Goal: Task Accomplishment & Management: Manage account settings

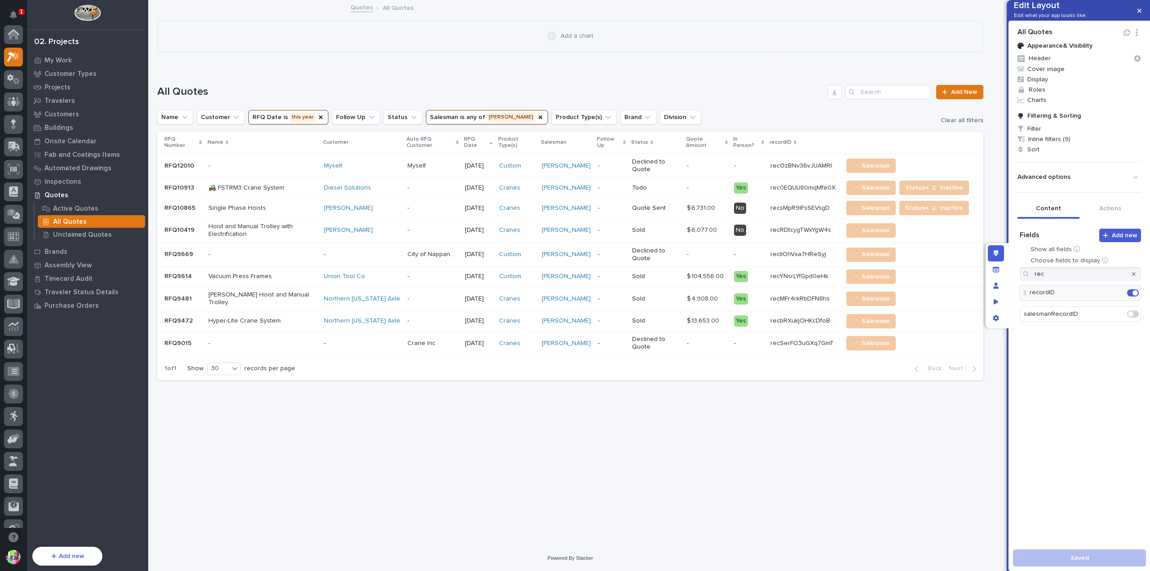
scroll to position [22, 0]
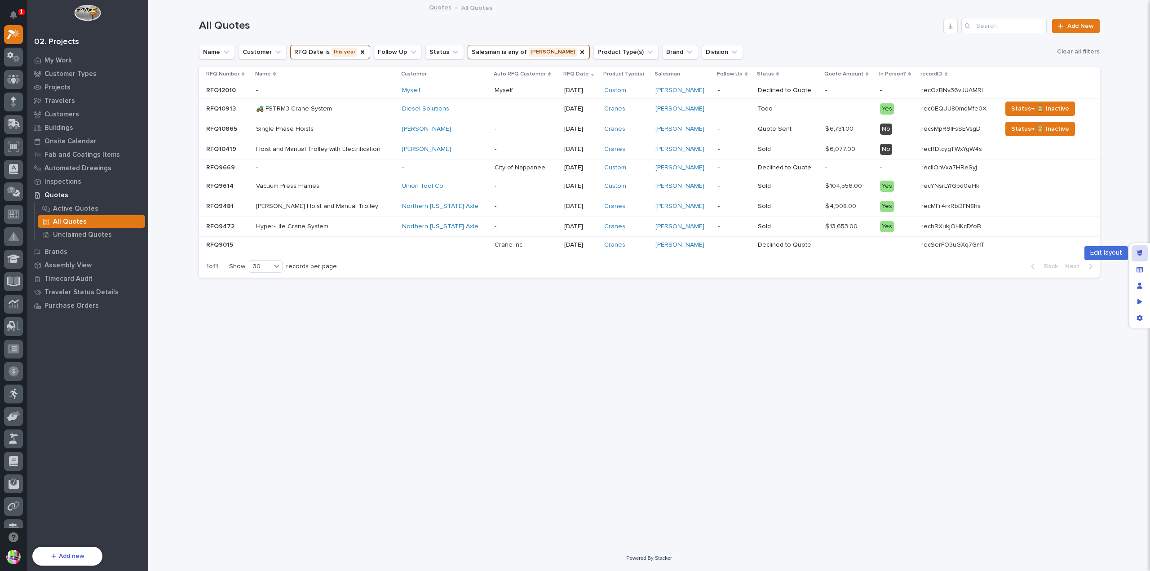
click at [1142, 252] on icon "Edit layout" at bounding box center [1140, 253] width 5 height 6
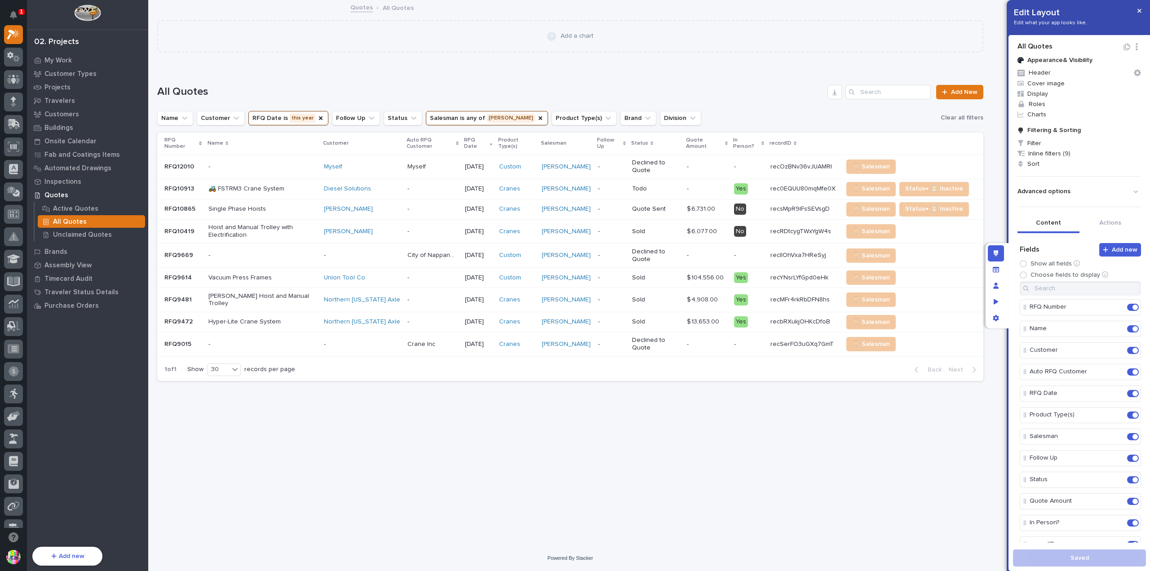
click at [186, 183] on p "RFQ10913" at bounding box center [179, 187] width 31 height 9
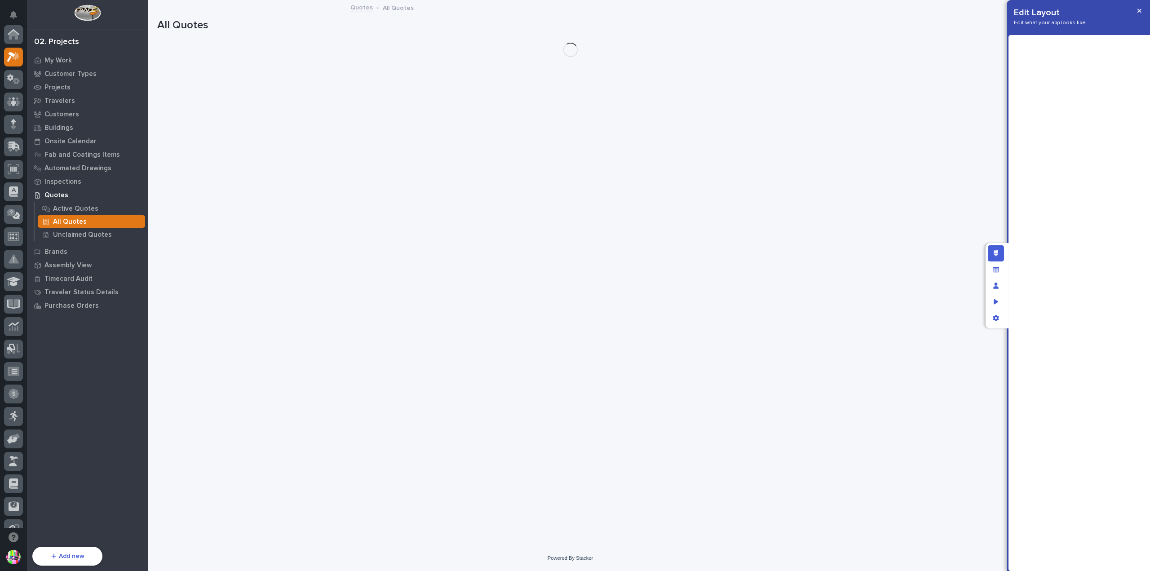
scroll to position [24, 0]
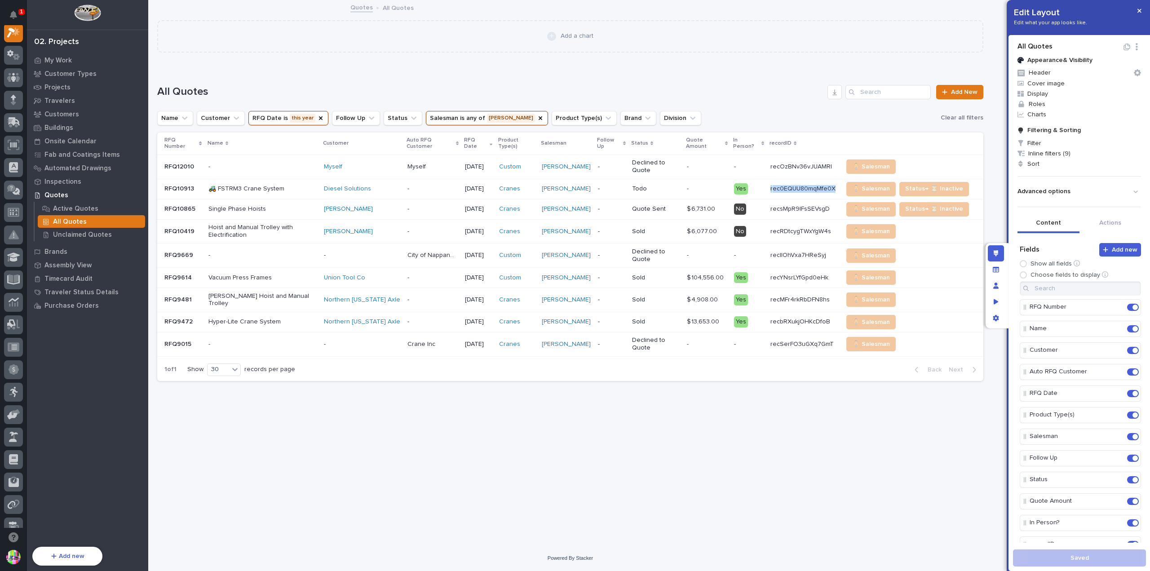
copy div "ec0EQUU80mqMfe0X rec0EQUU80mqMfe0X"
drag, startPoint x: 838, startPoint y: 171, endPoint x: 772, endPoint y: 174, distance: 66.5
click at [772, 179] on td "rec0EQUU80mqMfe0X rec0EQUU80mqMfe0X" at bounding box center [803, 189] width 72 height 20
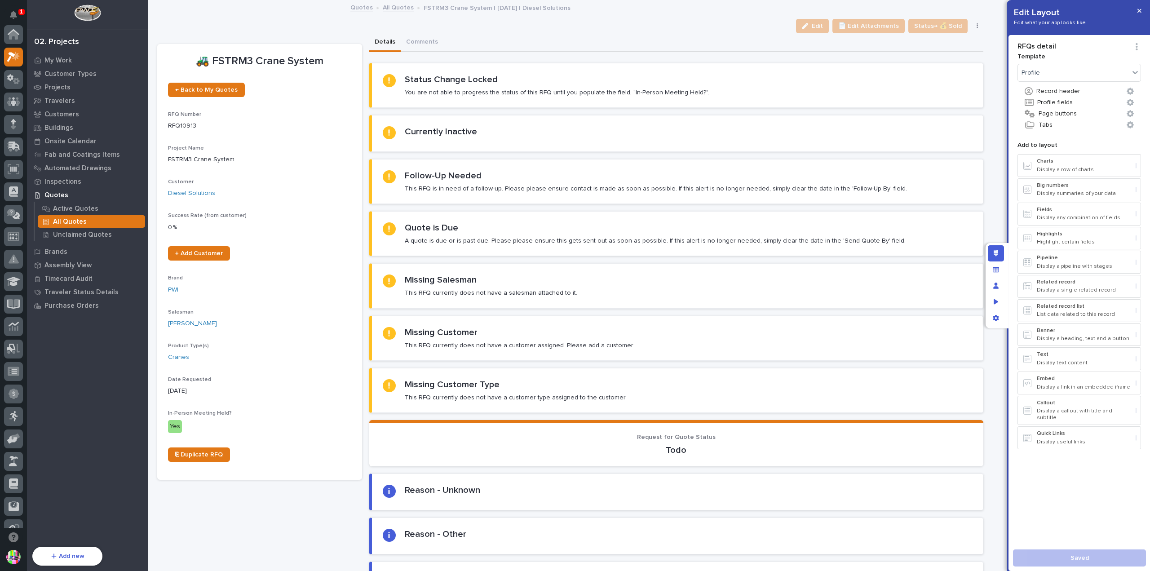
scroll to position [22, 0]
drag, startPoint x: 441, startPoint y: 27, endPoint x: 476, endPoint y: 30, distance: 35.1
click at [441, 27] on div "Edit 📄 Edit Attachments Status→ 💰 Sold Status→ 📤 Quote Sent Status→ ❌ PWI Decli…" at bounding box center [570, 26] width 826 height 14
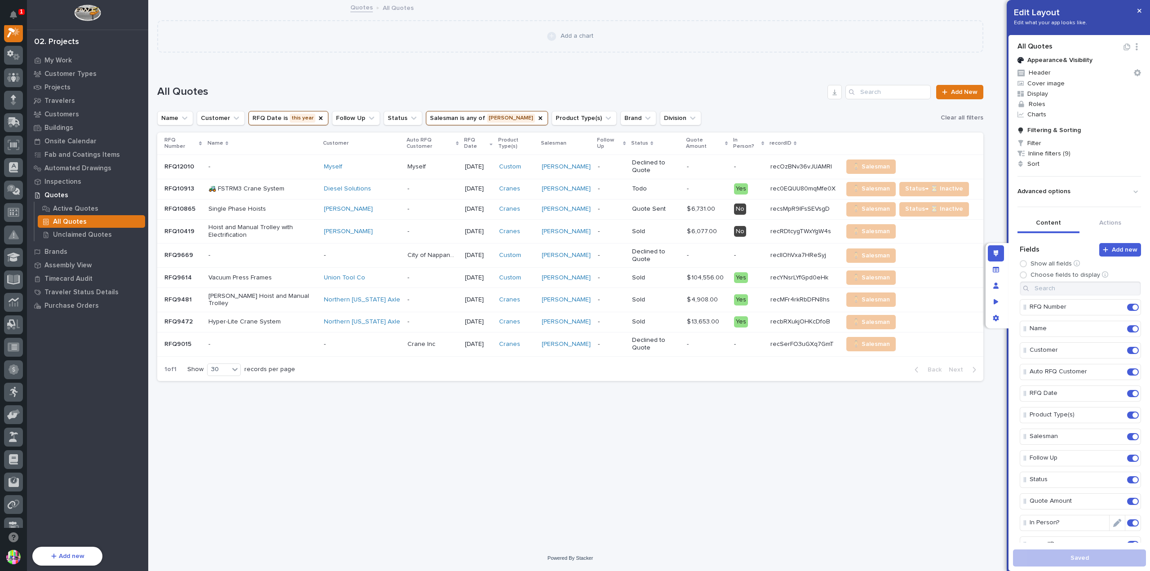
scroll to position [180, 0]
click at [1113, 363] on icon "Edit" at bounding box center [1117, 365] width 8 height 8
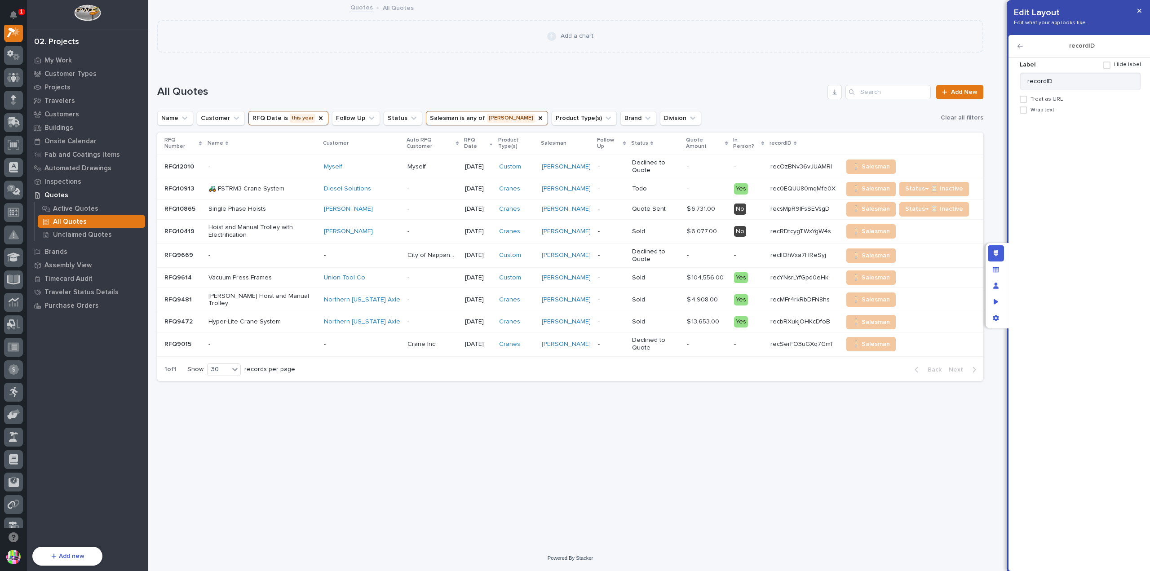
click at [1023, 97] on span at bounding box center [1023, 99] width 7 height 7
click at [1032, 130] on span at bounding box center [1030, 131] width 7 height 7
click at [1021, 46] on icon "button" at bounding box center [1020, 46] width 5 height 6
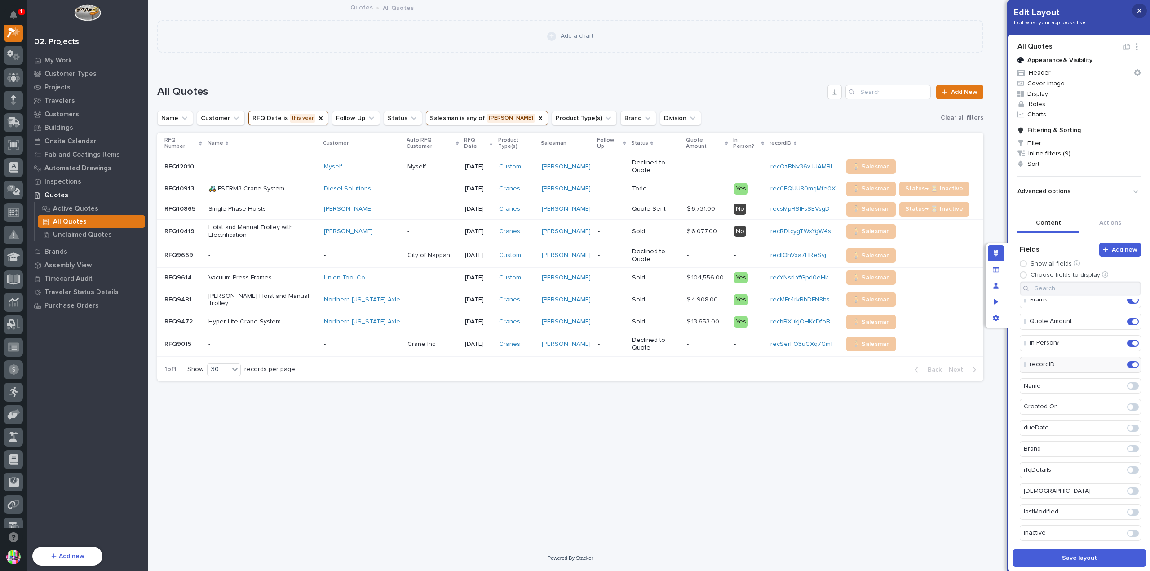
click at [1141, 15] on button "button" at bounding box center [1139, 11] width 15 height 14
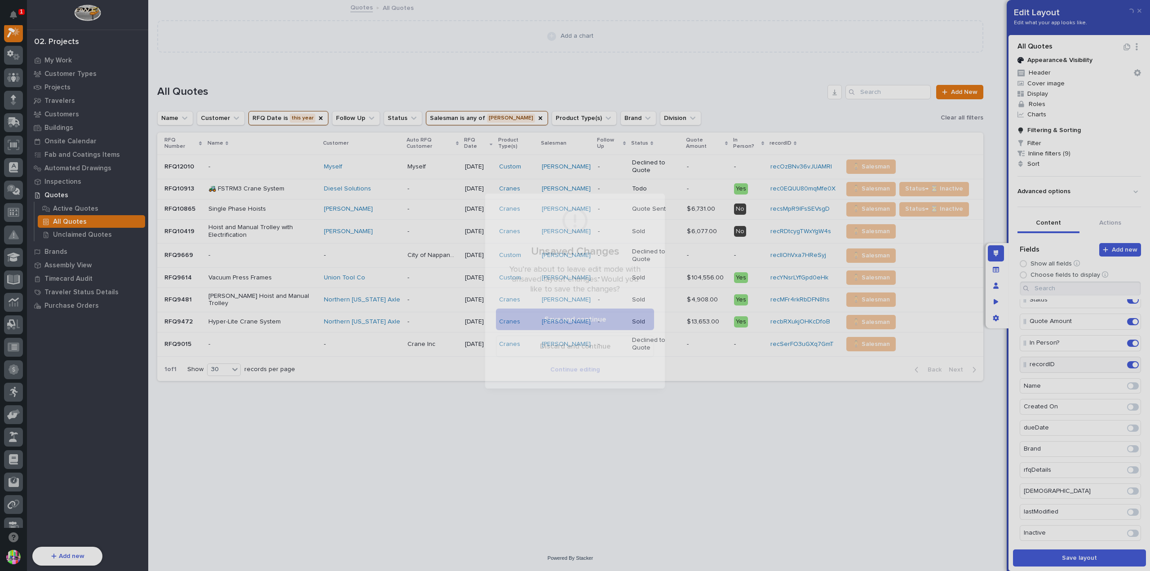
scroll to position [22, 0]
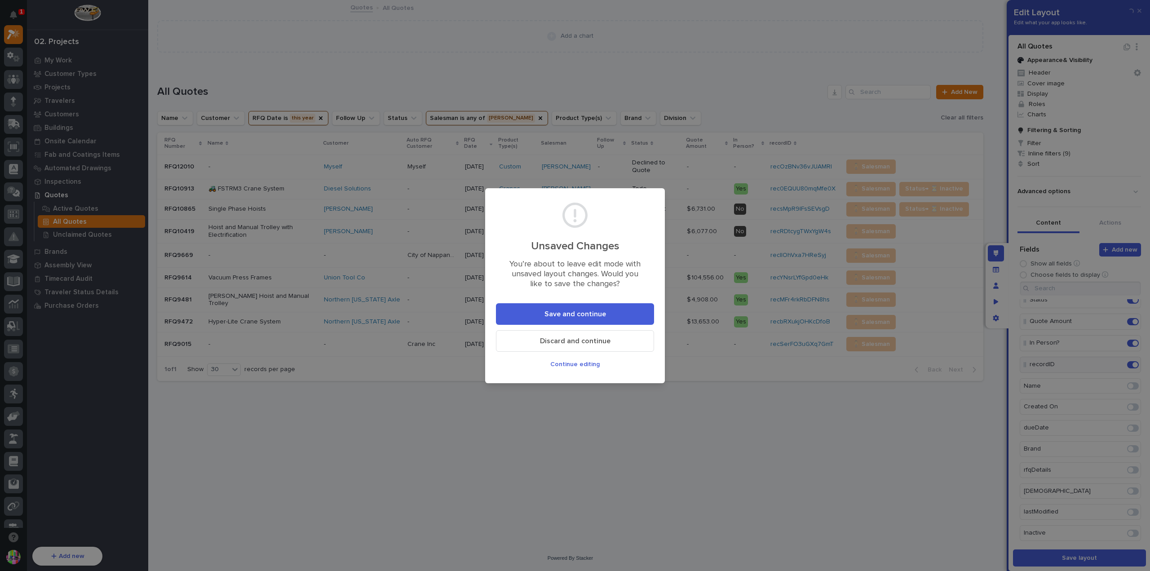
click at [633, 306] on button "Save and continue" at bounding box center [575, 314] width 158 height 22
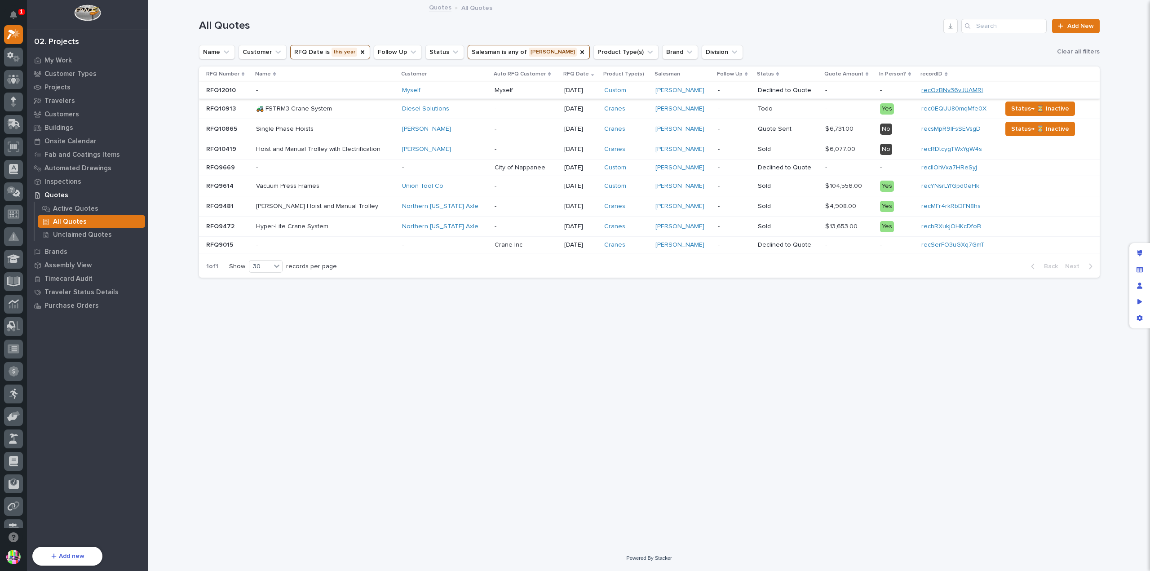
click at [935, 90] on link "recOzBNv36vJUAMRl" at bounding box center [952, 90] width 62 height 6
drag, startPoint x: 983, startPoint y: 90, endPoint x: 915, endPoint y: 94, distance: 67.5
click at [921, 94] on div "recOzBNv36vJUAMRl" at bounding box center [957, 90] width 73 height 15
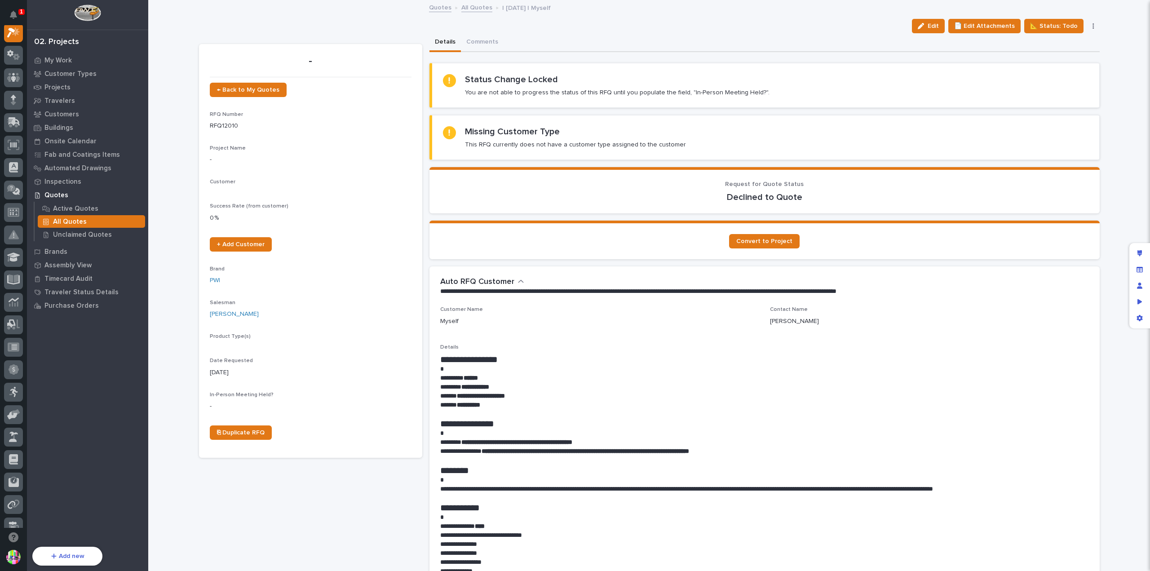
scroll to position [22, 0]
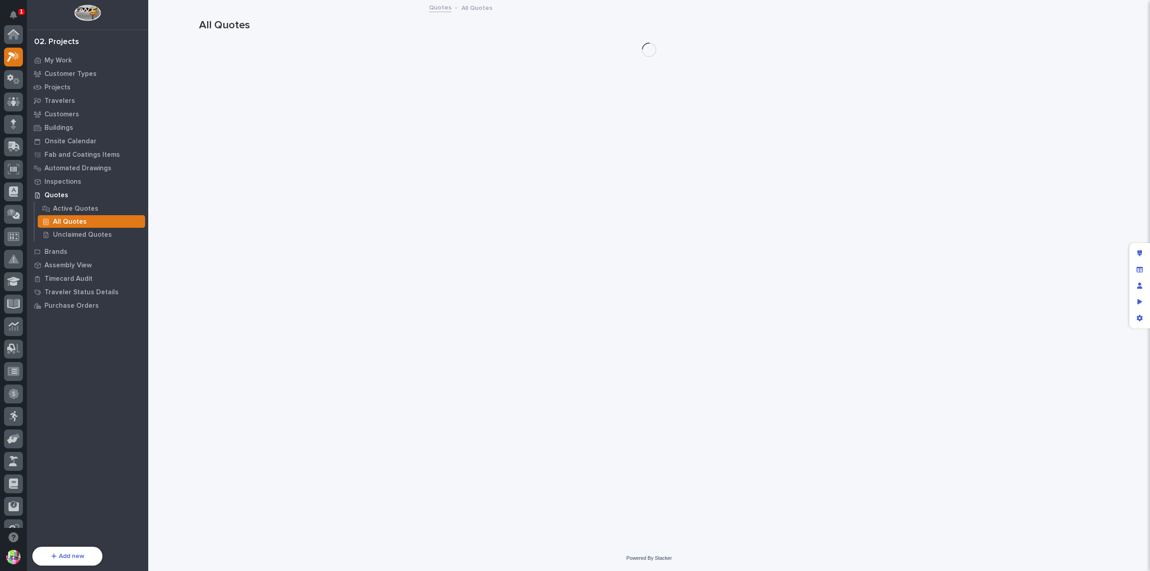
scroll to position [22, 0]
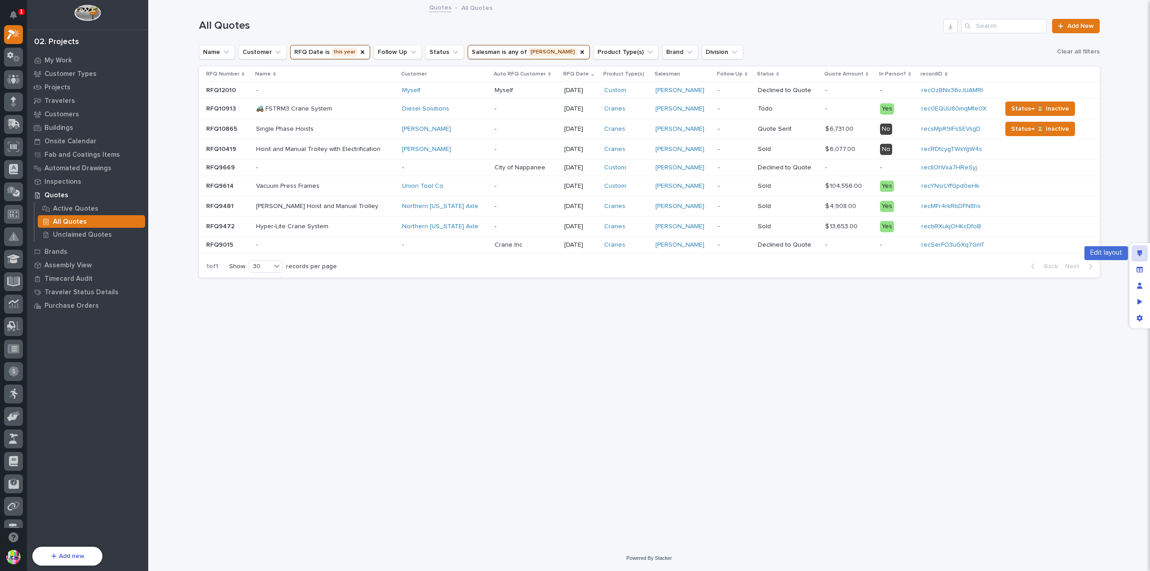
click at [1138, 254] on icon "Edit layout" at bounding box center [1140, 253] width 5 height 6
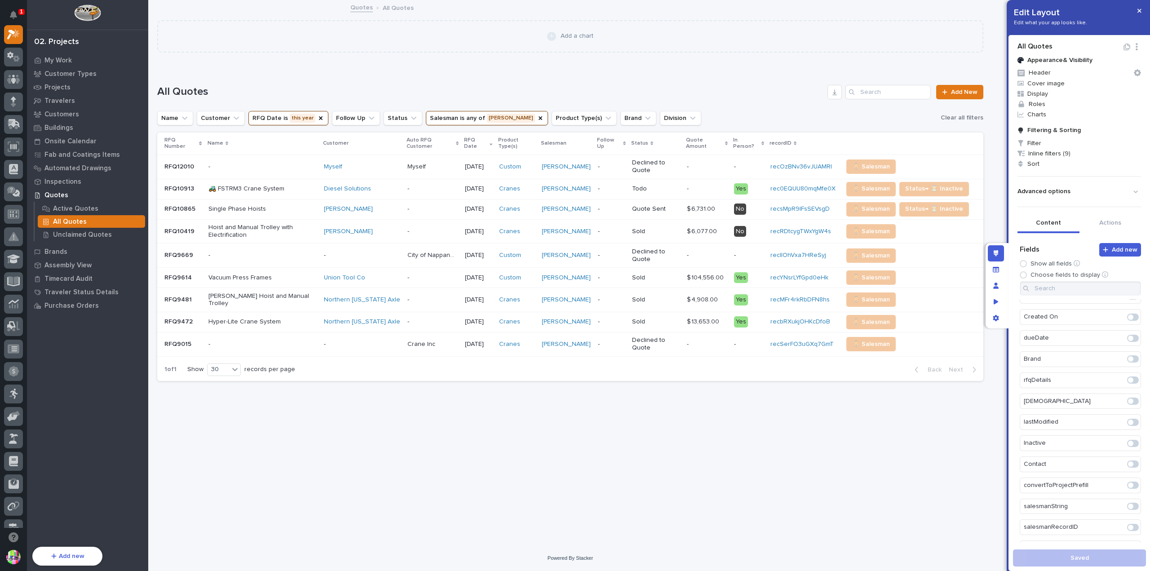
scroll to position [180, 0]
click at [1113, 364] on icon "Edit" at bounding box center [1117, 365] width 8 height 8
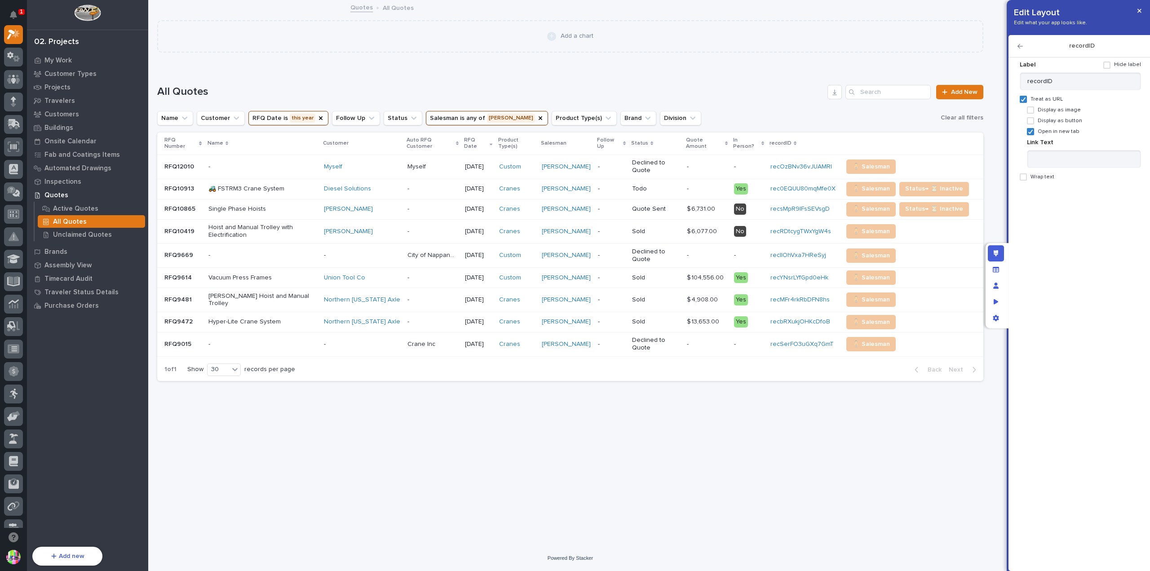
click at [1017, 46] on div "recordID" at bounding box center [1080, 46] width 142 height 22
click at [1019, 44] on icon "button" at bounding box center [1020, 46] width 5 height 4
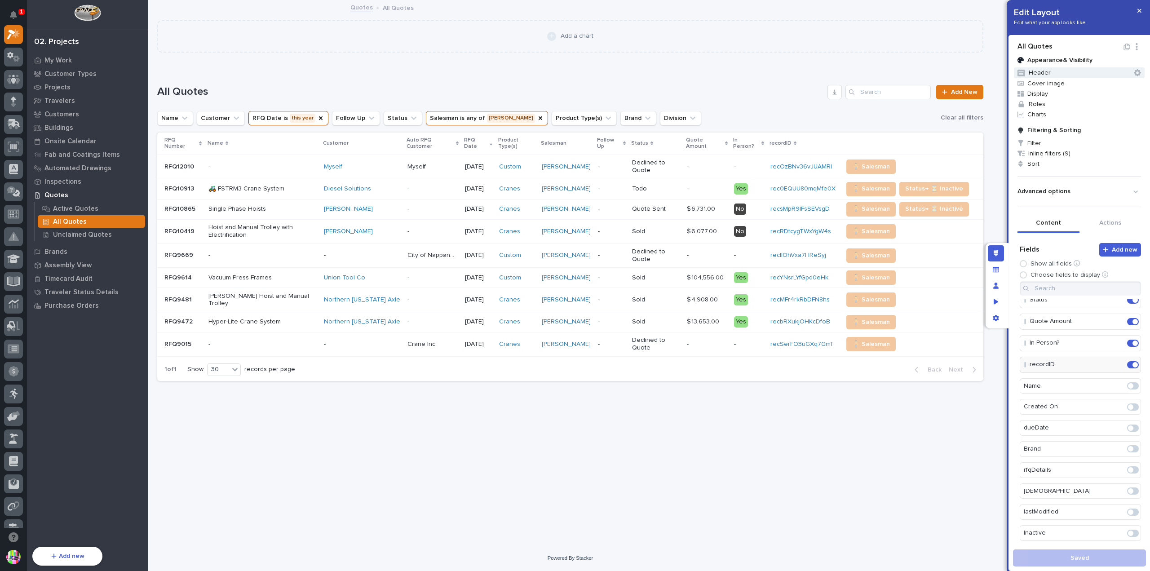
click at [1134, 70] on icon "button" at bounding box center [1137, 72] width 7 height 7
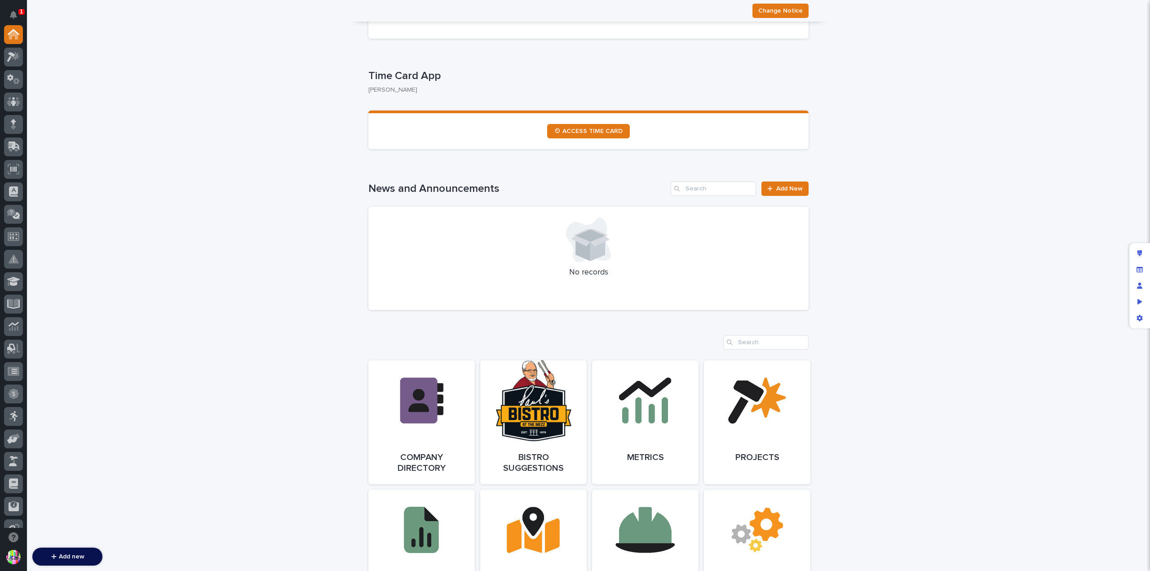
scroll to position [225, 0]
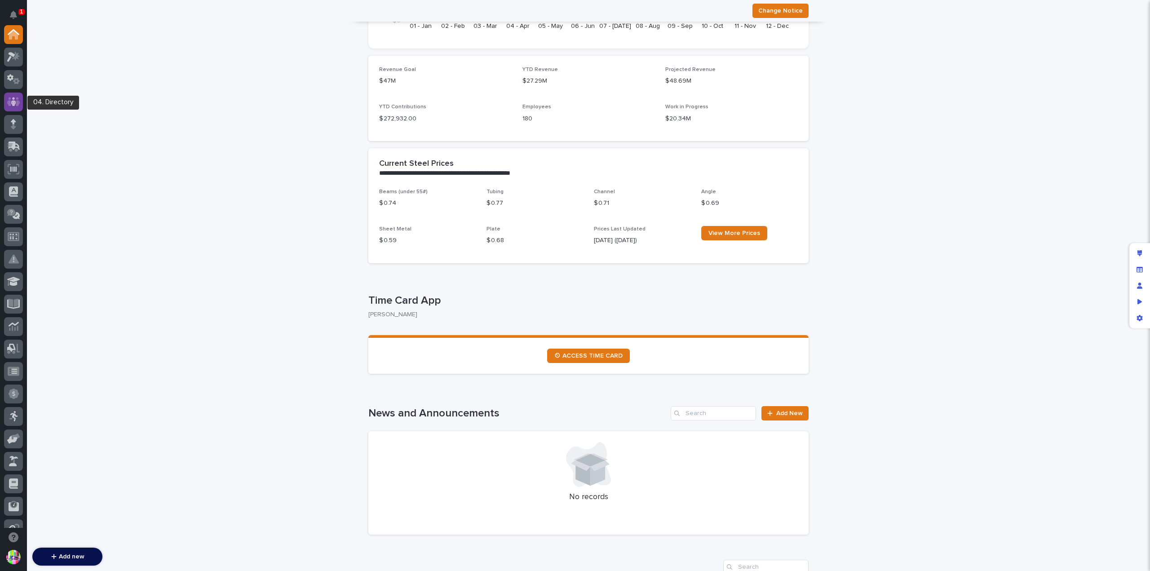
click at [12, 106] on icon at bounding box center [13, 102] width 13 height 10
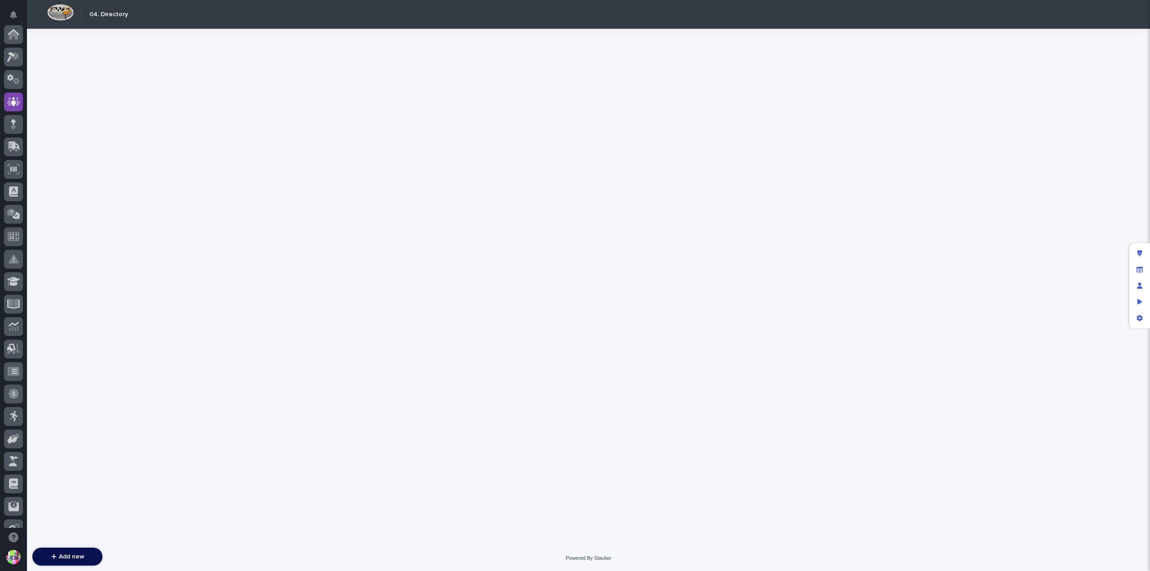
scroll to position [67, 0]
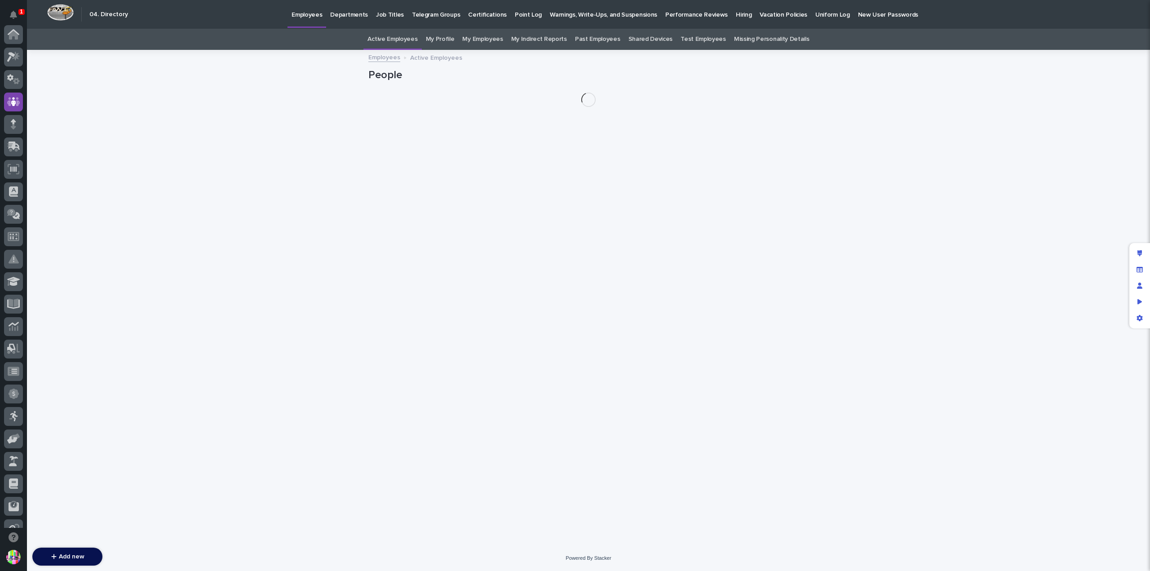
scroll to position [67, 0]
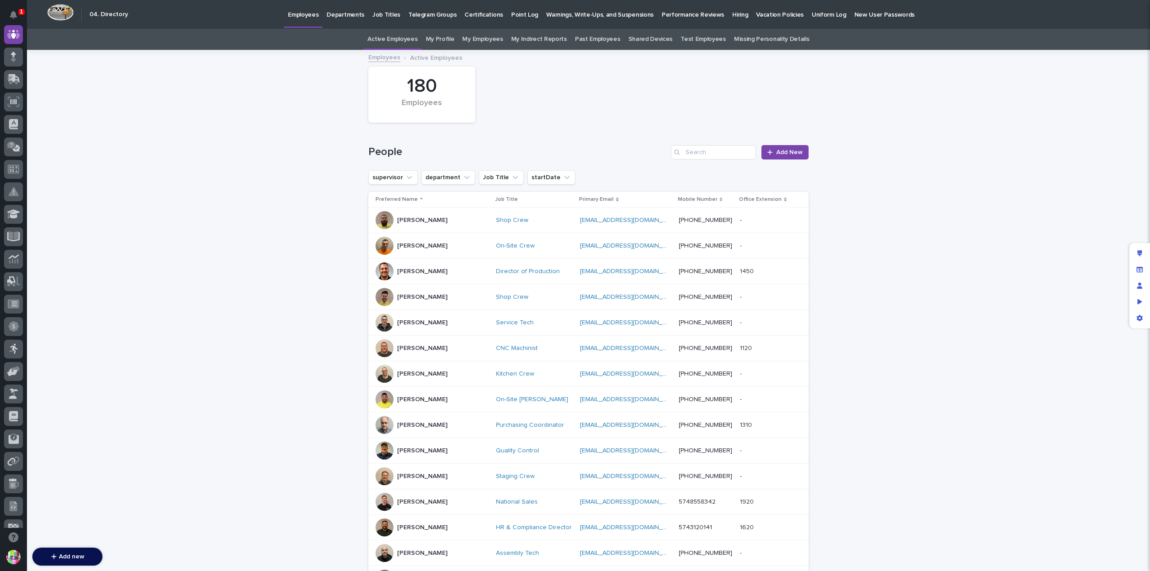
click at [435, 38] on link "My Profile" at bounding box center [440, 39] width 29 height 21
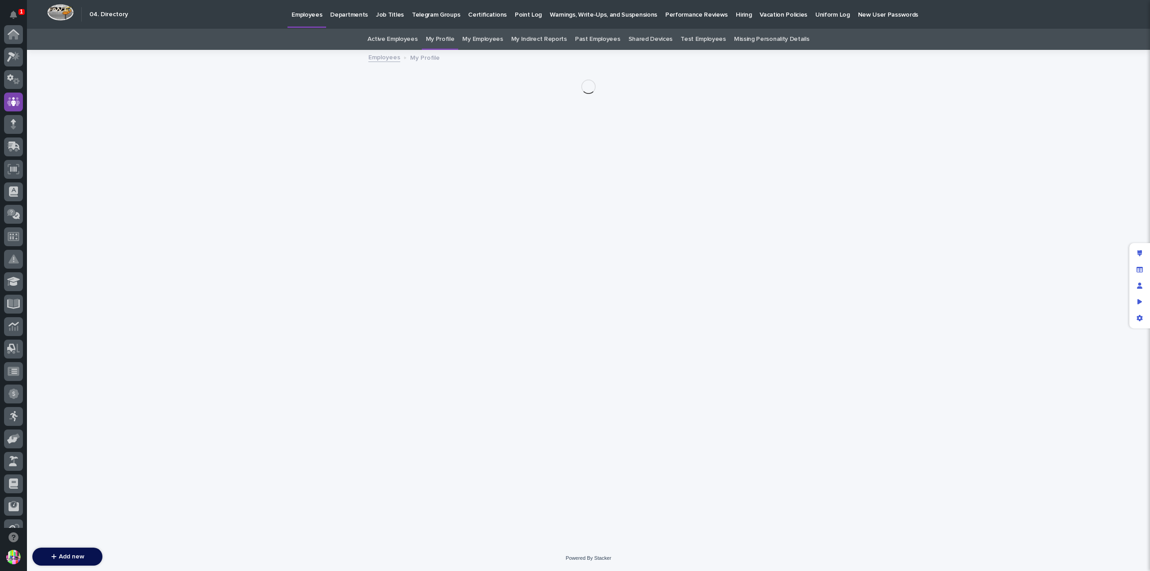
scroll to position [67, 0]
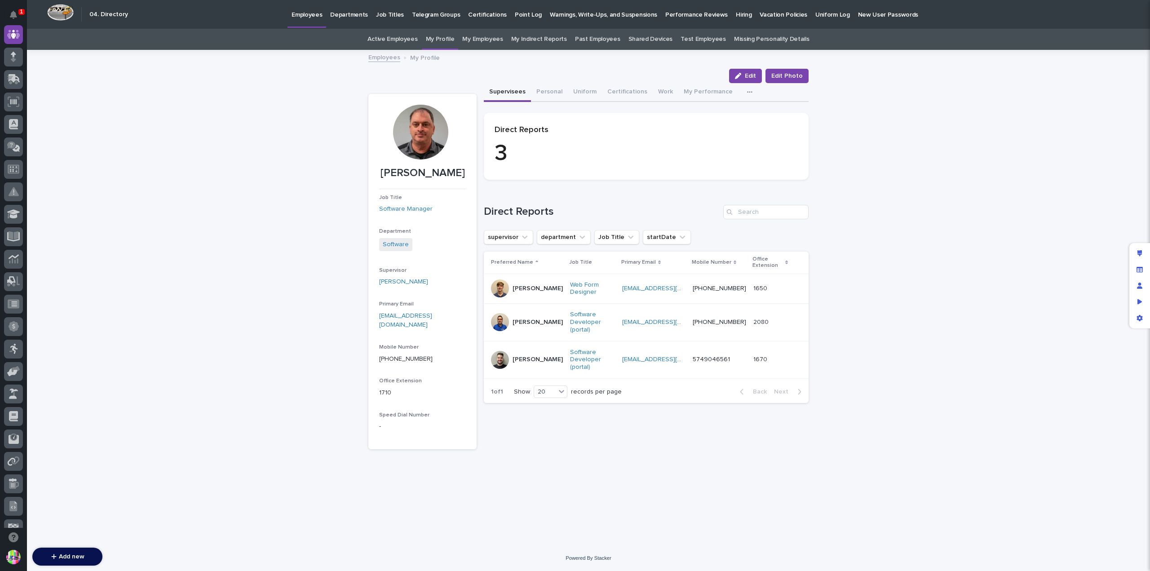
click at [416, 138] on div at bounding box center [420, 132] width 55 height 55
click at [427, 139] on div at bounding box center [420, 132] width 55 height 55
click at [526, 319] on p "Madhav Neupane" at bounding box center [538, 323] width 50 height 8
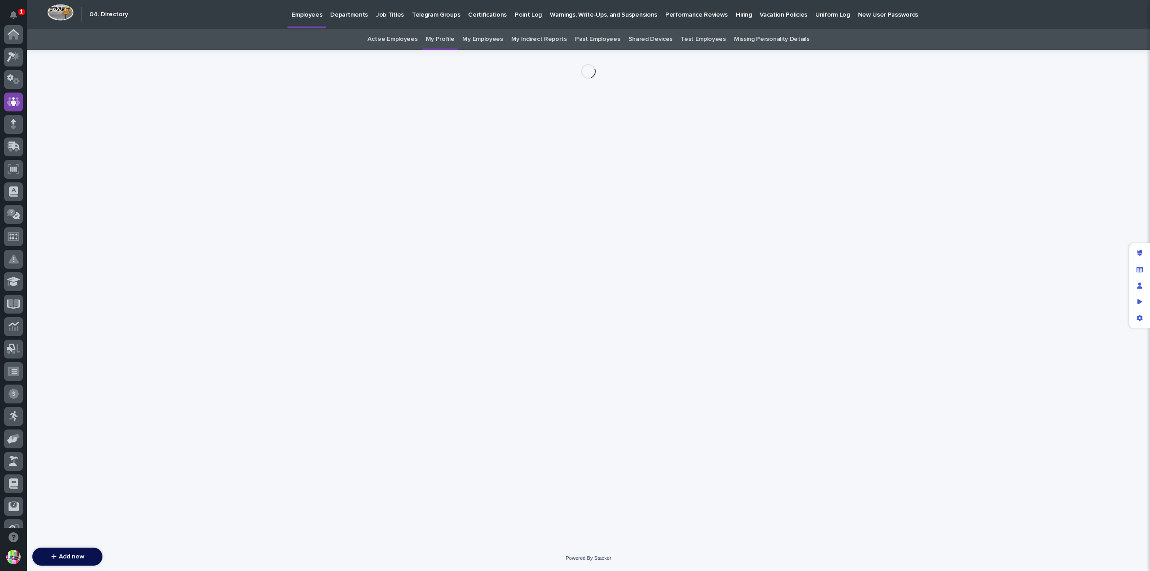
scroll to position [67, 0]
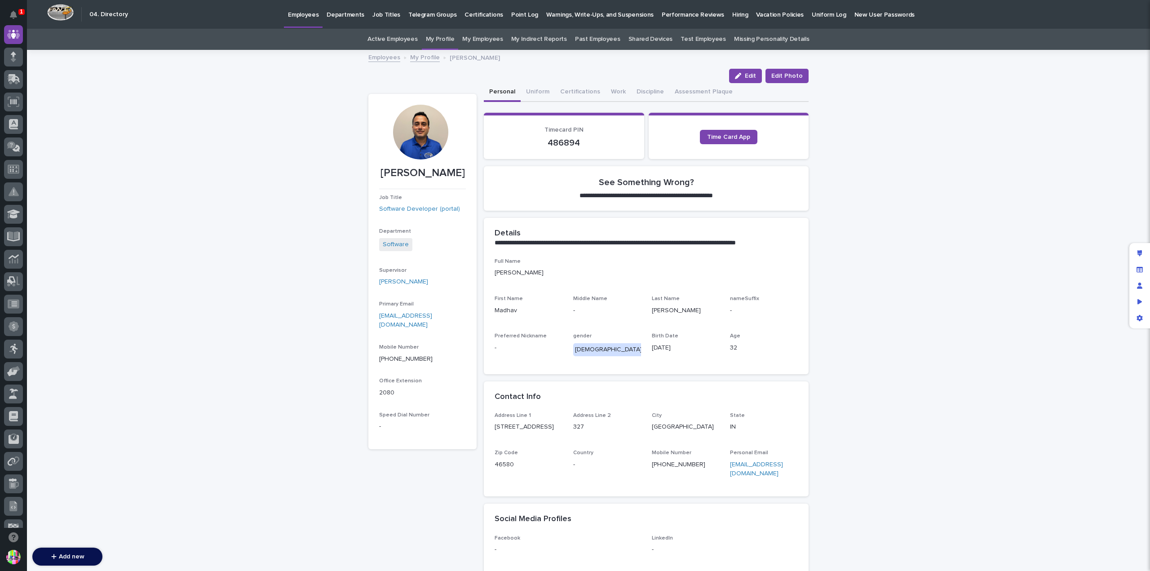
click at [416, 129] on div at bounding box center [420, 132] width 55 height 55
click at [792, 71] on button "Edit Photo" at bounding box center [787, 76] width 43 height 14
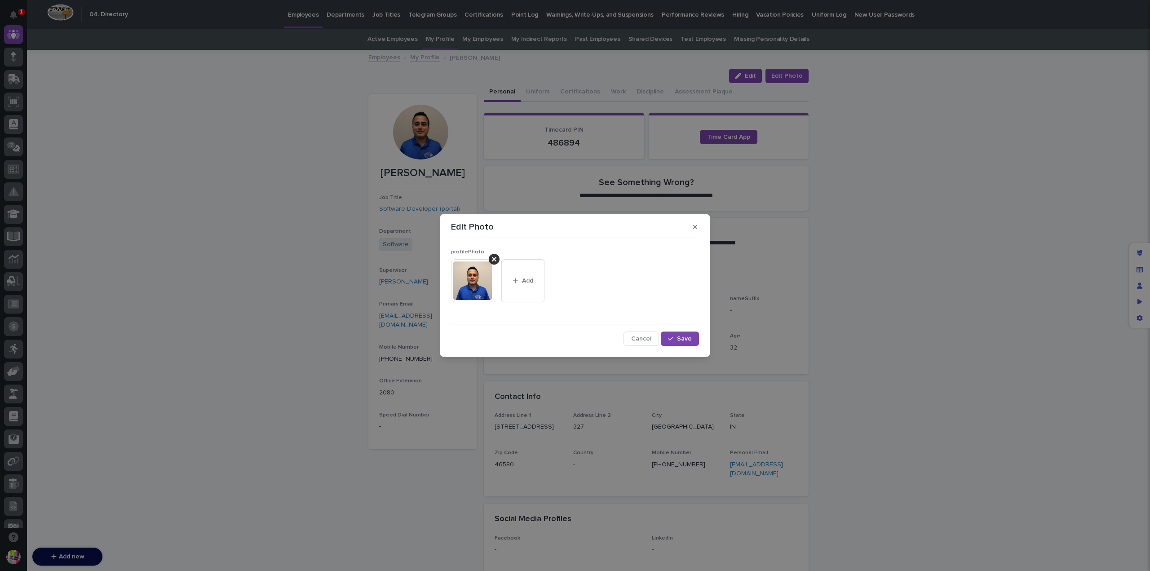
click at [483, 283] on img at bounding box center [472, 280] width 43 height 43
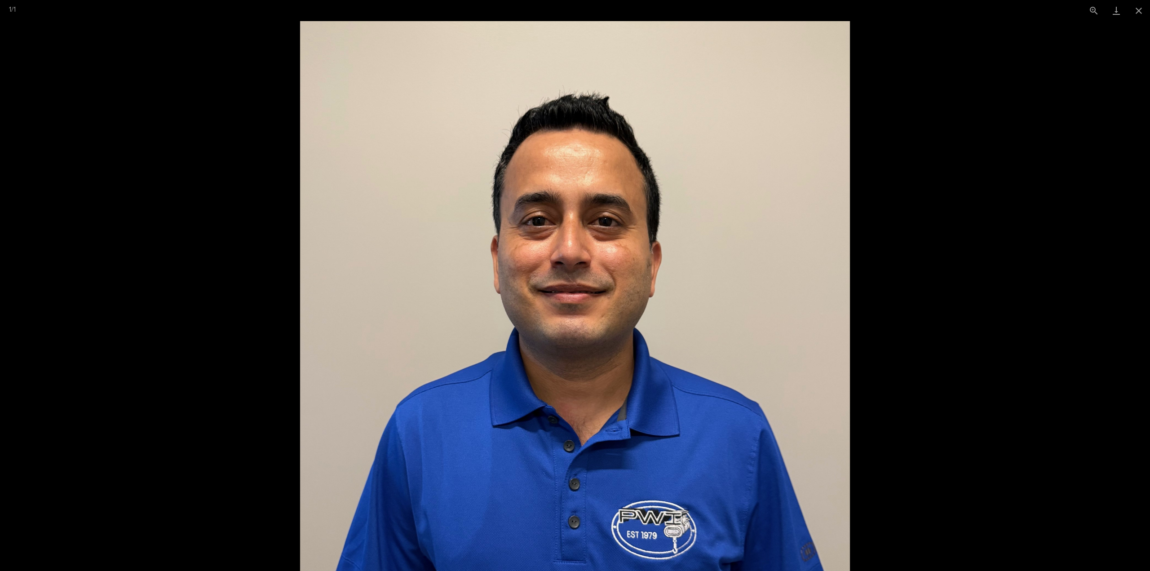
click at [958, 204] on picture at bounding box center [575, 296] width 1150 height 550
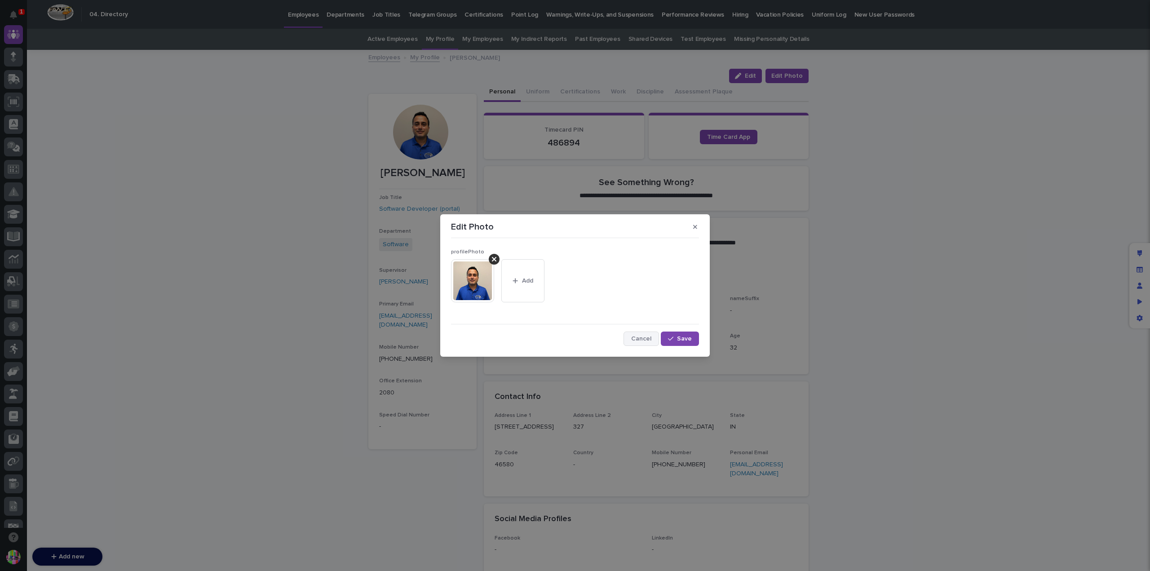
click at [646, 337] on span "Cancel" at bounding box center [641, 339] width 20 height 6
